Goal: Task Accomplishment & Management: Use online tool/utility

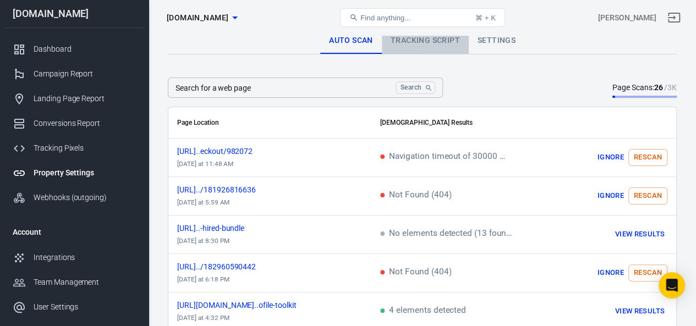
click at [407, 39] on link "Tracking Script" at bounding box center [425, 41] width 87 height 26
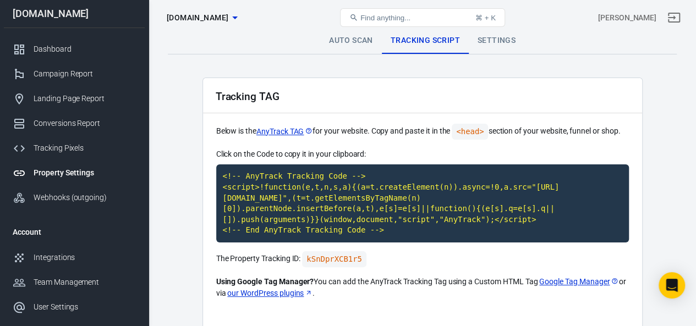
click at [488, 41] on link "Settings" at bounding box center [497, 41] width 56 height 26
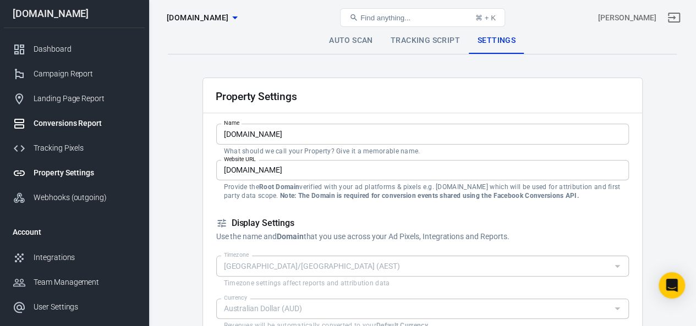
click at [68, 119] on div "Conversions Report" at bounding box center [85, 124] width 102 height 12
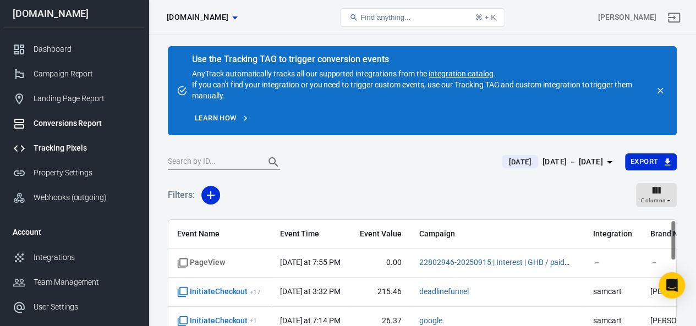
click at [51, 148] on div "Tracking Pixels" at bounding box center [85, 149] width 102 height 12
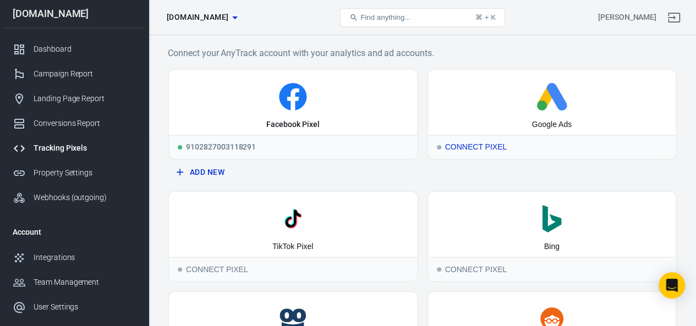
click at [456, 144] on div "Connect Pixel" at bounding box center [552, 147] width 248 height 24
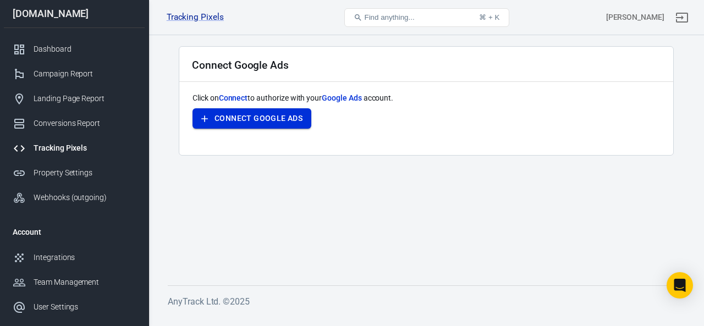
click at [255, 119] on button "Connect Google Ads" at bounding box center [252, 118] width 119 height 20
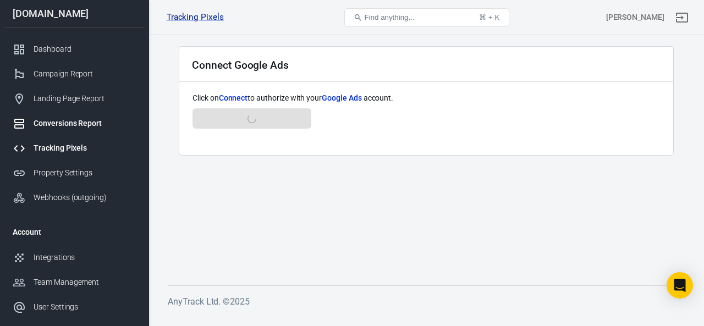
click at [57, 123] on div "Conversions Report" at bounding box center [85, 124] width 102 height 12
